Goal: Information Seeking & Learning: Learn about a topic

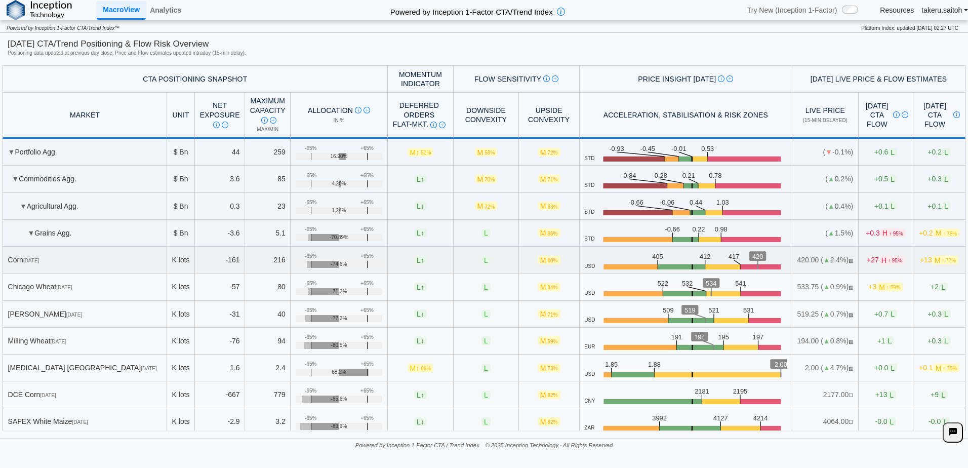
click at [39, 260] on span "[DATE]" at bounding box center [31, 261] width 16 height 6
click at [172, 13] on link "Analytics" at bounding box center [165, 10] width 39 height 17
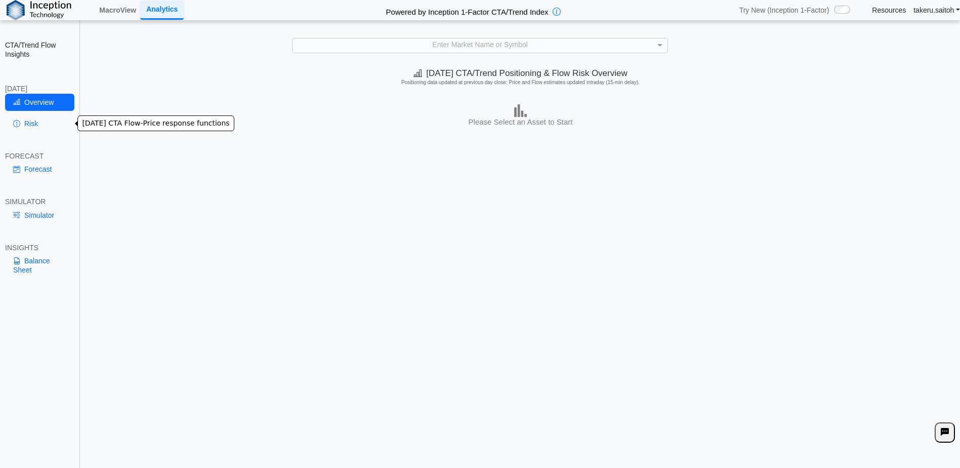
click at [37, 121] on link "Risk" at bounding box center [39, 123] width 69 height 17
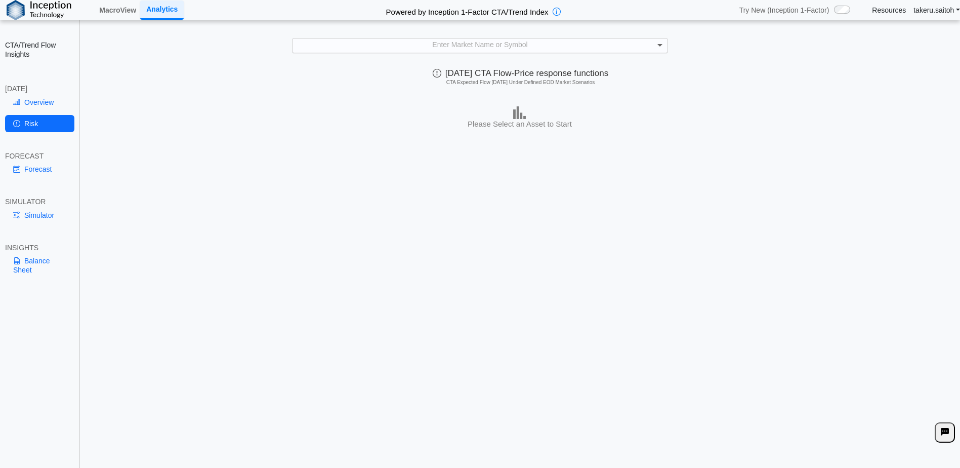
click at [660, 47] on span at bounding box center [660, 46] width 5 height 4
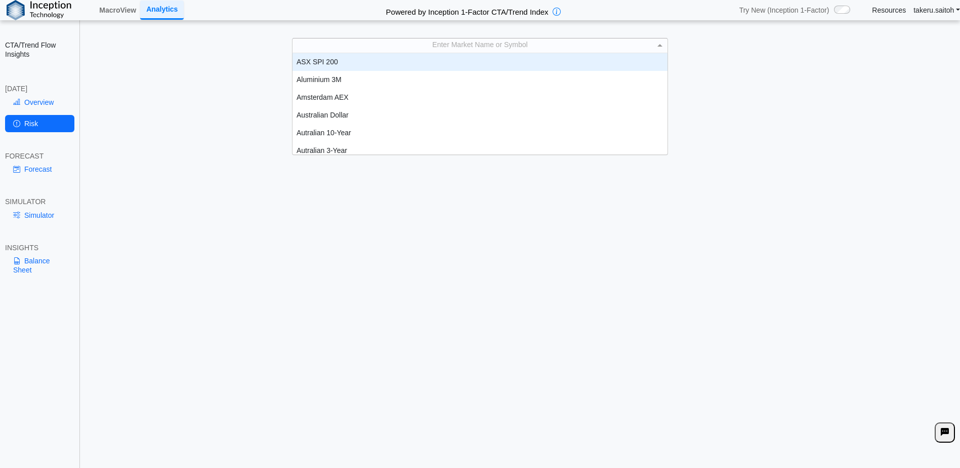
scroll to position [94, 368]
click at [453, 44] on div "Enter Market Name or Symbol" at bounding box center [480, 45] width 375 height 14
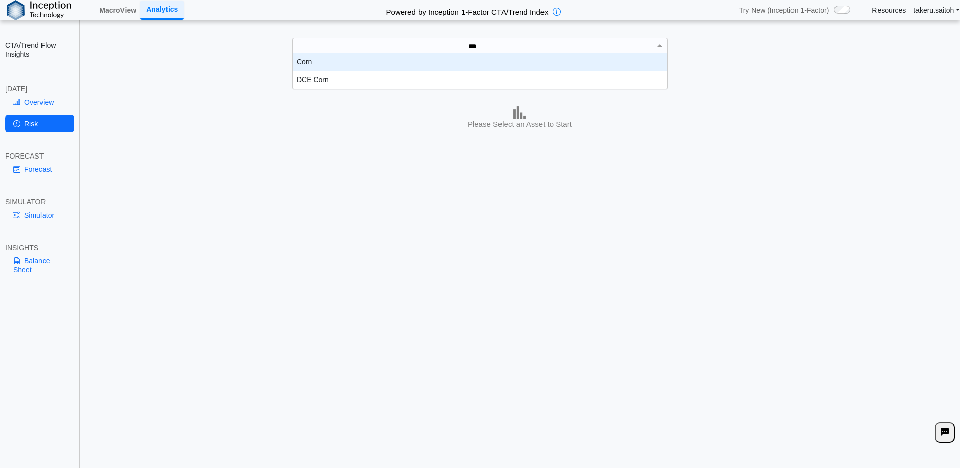
type input "****"
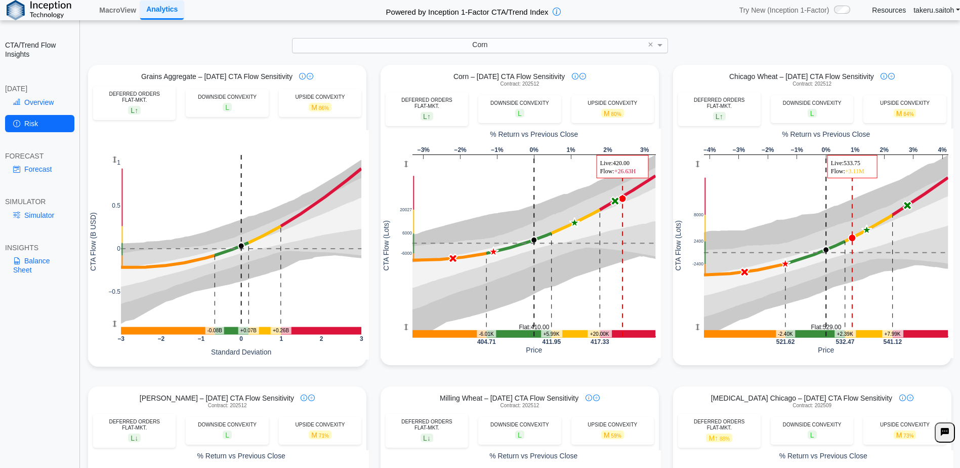
scroll to position [0, 0]
